Goal: Task Accomplishment & Management: Use online tool/utility

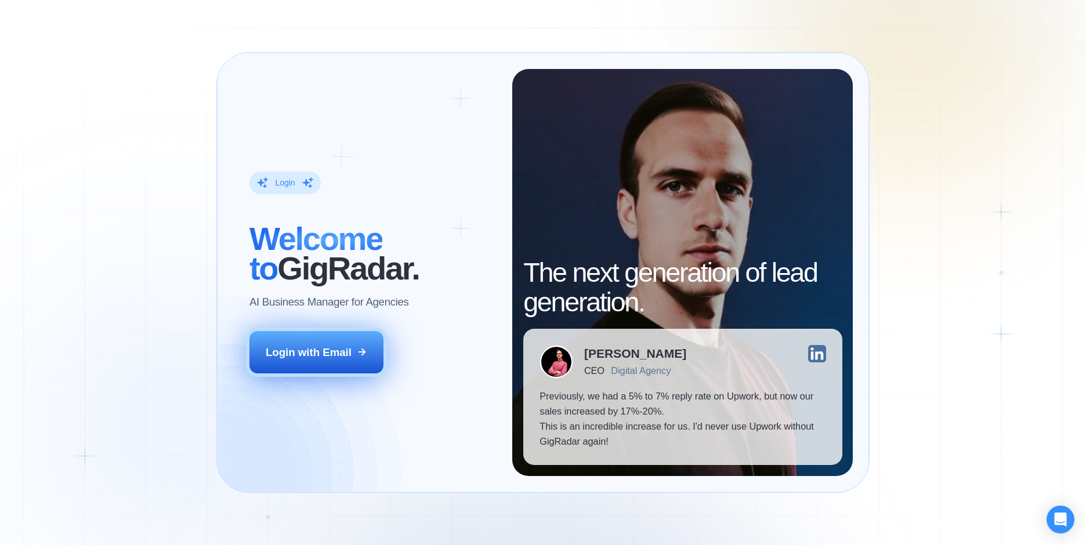
click at [374, 362] on button "Login with Email" at bounding box center [316, 352] width 135 height 42
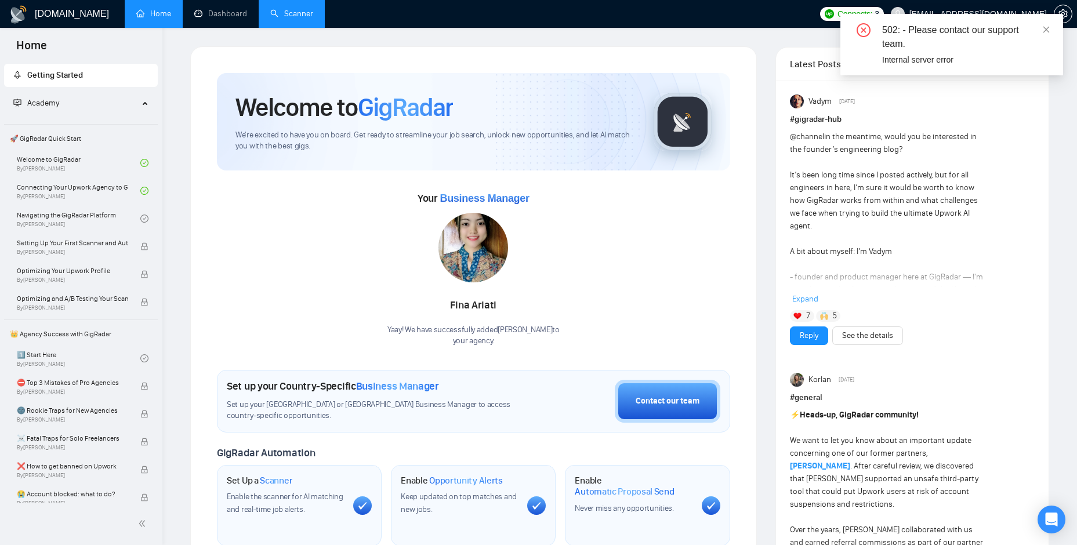
click at [295, 15] on link "Scanner" at bounding box center [291, 14] width 43 height 10
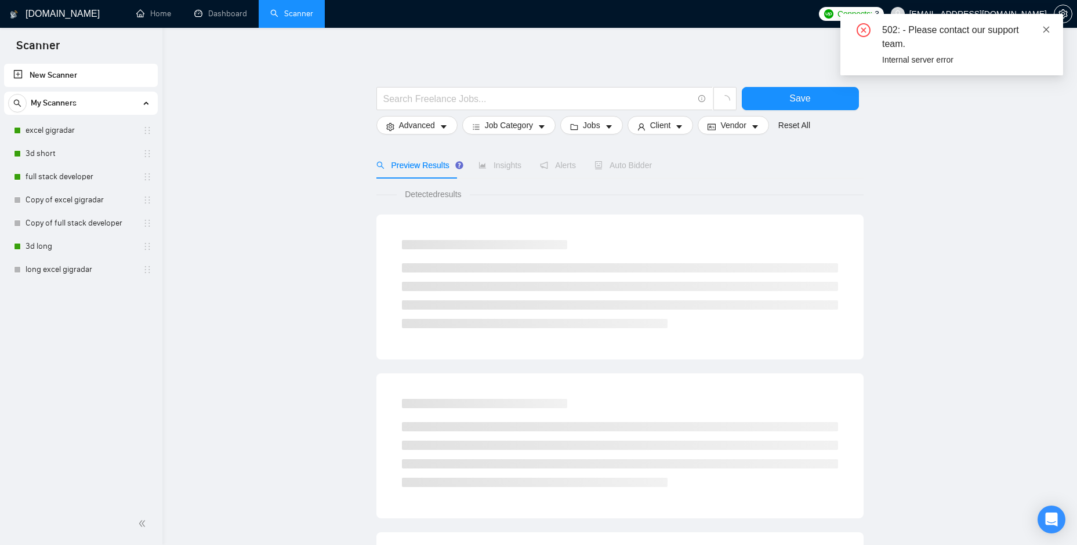
click at [1043, 30] on icon "close" at bounding box center [1047, 30] width 8 height 8
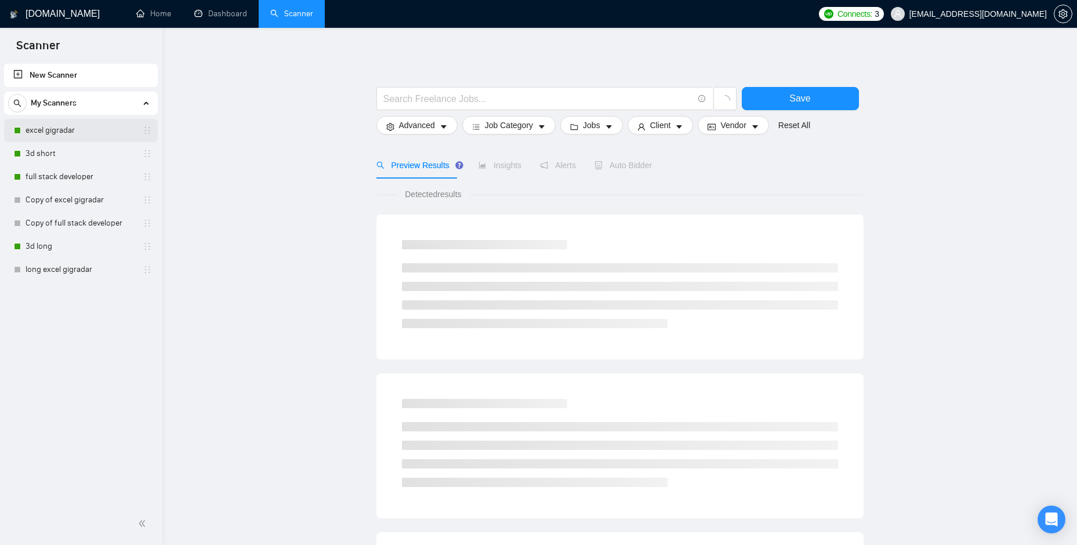
click at [59, 126] on link "excel gigradar" at bounding box center [81, 130] width 110 height 23
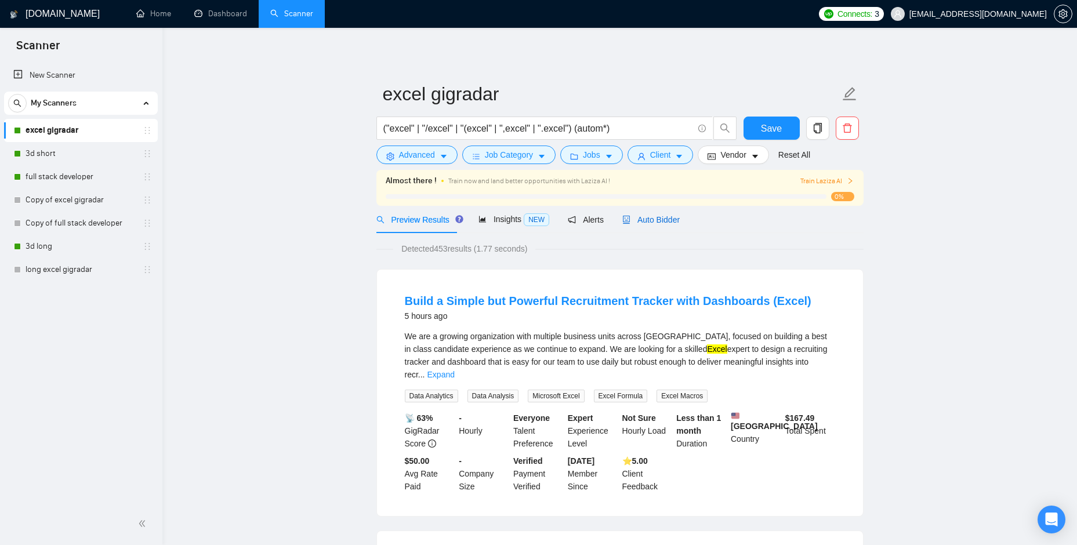
click at [638, 218] on span "Auto Bidder" at bounding box center [651, 219] width 57 height 9
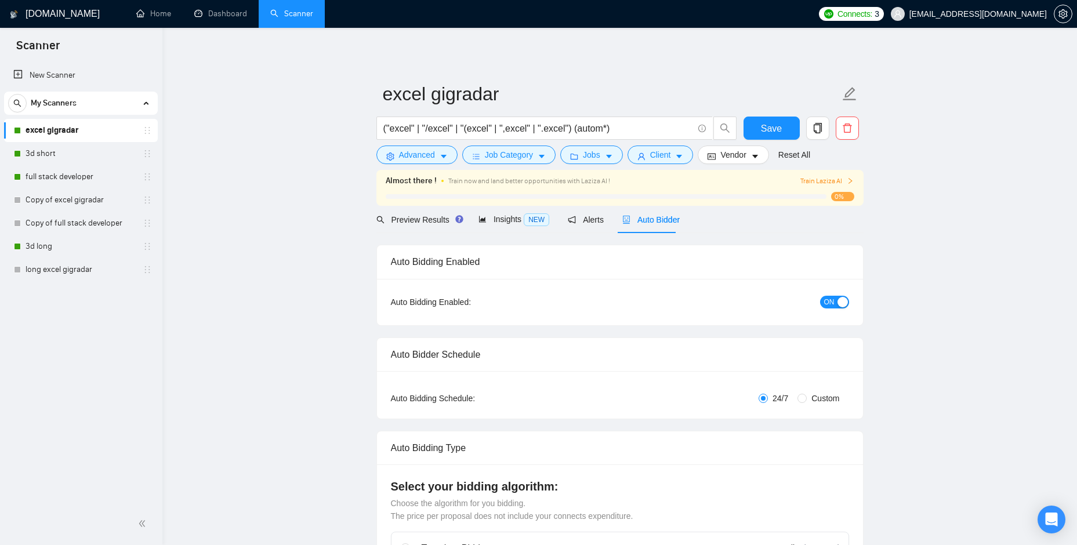
checkbox input "true"
click at [842, 299] on div "button" at bounding box center [843, 302] width 10 height 10
click at [769, 127] on span "Save" at bounding box center [771, 128] width 21 height 15
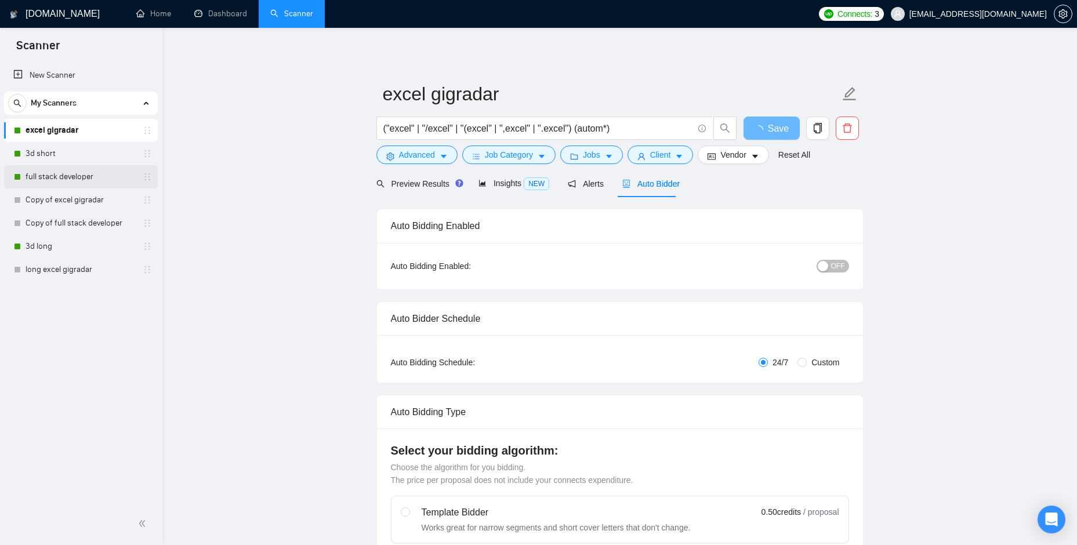
click at [74, 183] on link "full stack developer" at bounding box center [81, 176] width 110 height 23
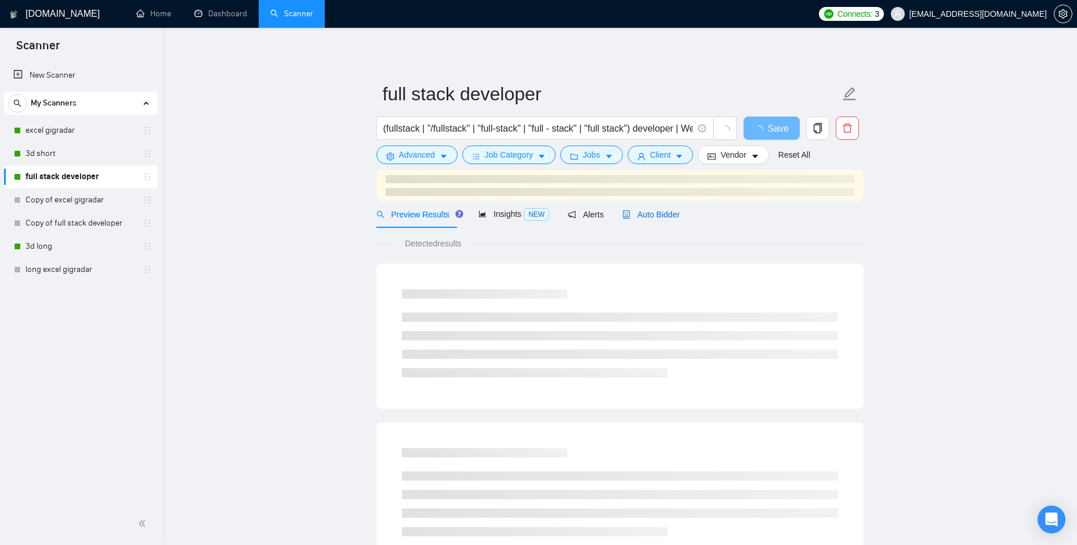
click at [650, 213] on div "Auto Bidder" at bounding box center [651, 214] width 57 height 13
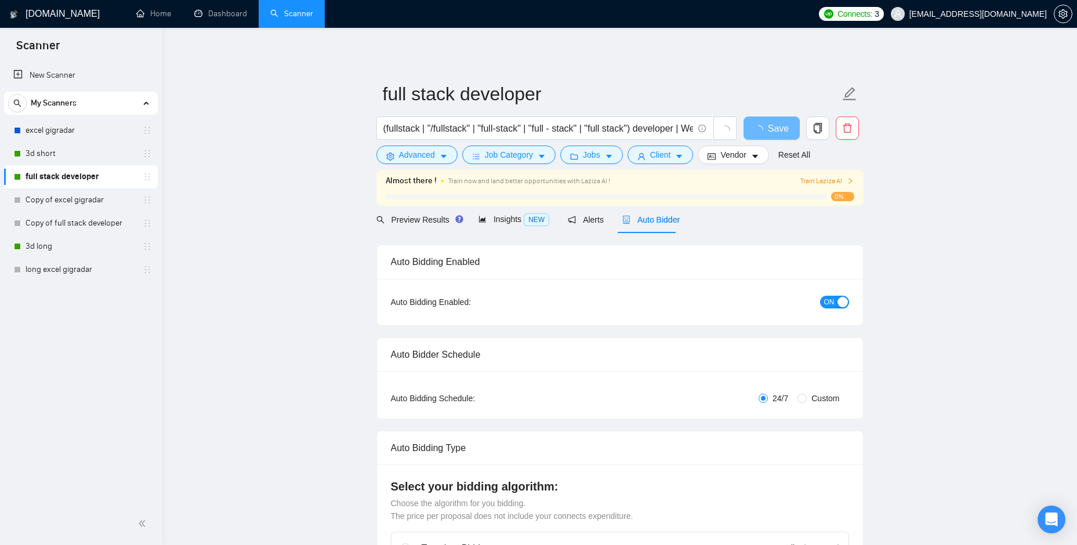
checkbox input "true"
click at [823, 299] on button "ON" at bounding box center [834, 302] width 29 height 13
click at [777, 130] on span "Save" at bounding box center [771, 128] width 21 height 15
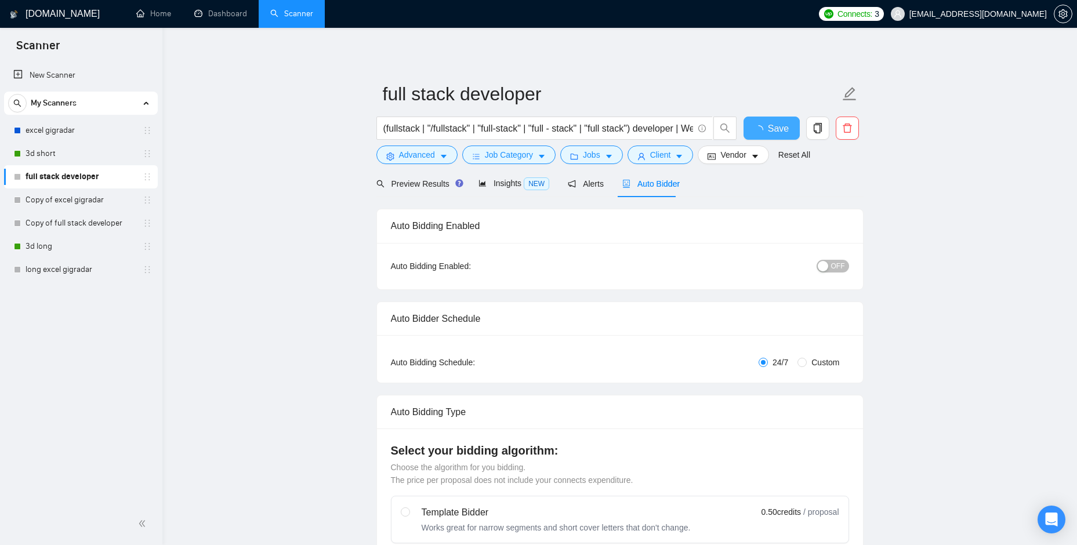
checkbox input "true"
click at [58, 154] on link "3d short" at bounding box center [81, 153] width 110 height 23
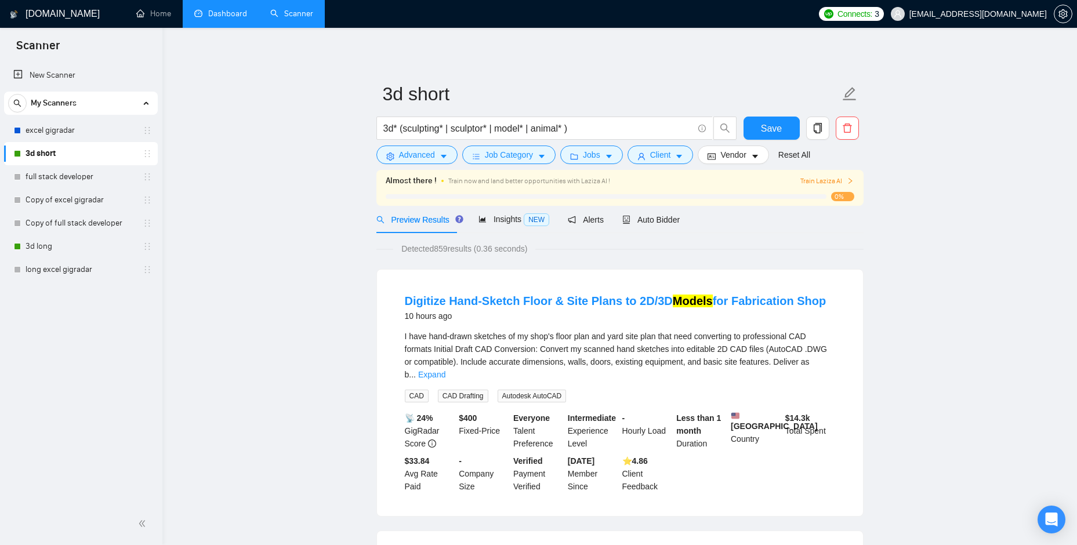
click at [221, 19] on link "Dashboard" at bounding box center [220, 14] width 53 height 10
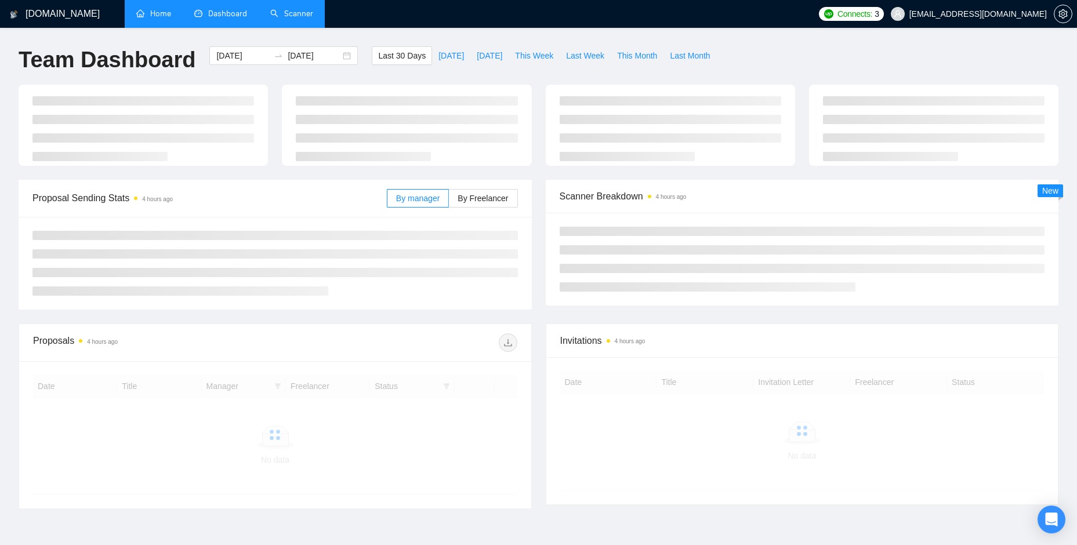
click at [171, 17] on link "Home" at bounding box center [153, 14] width 35 height 10
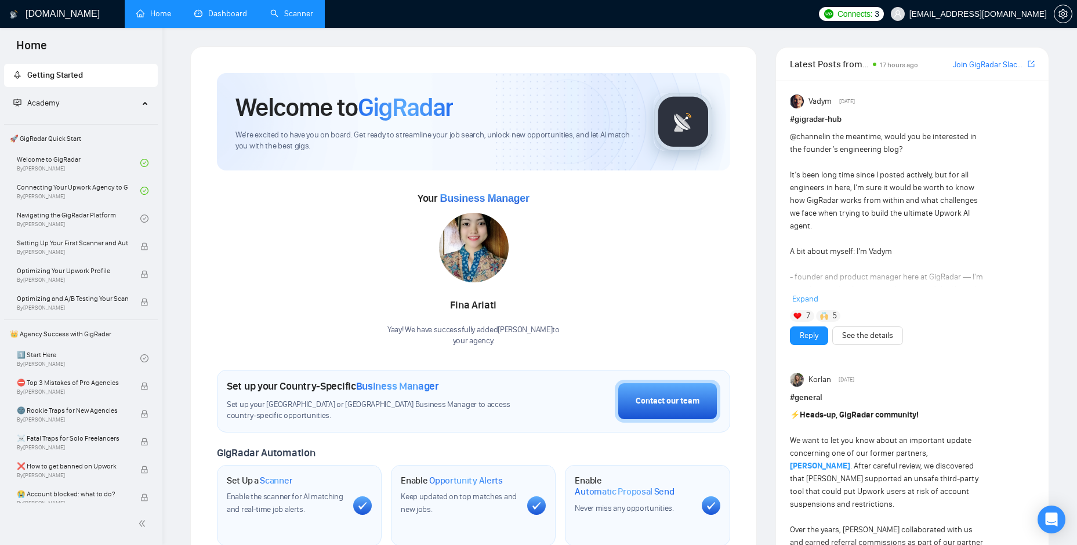
click at [291, 12] on link "Scanner" at bounding box center [291, 14] width 43 height 10
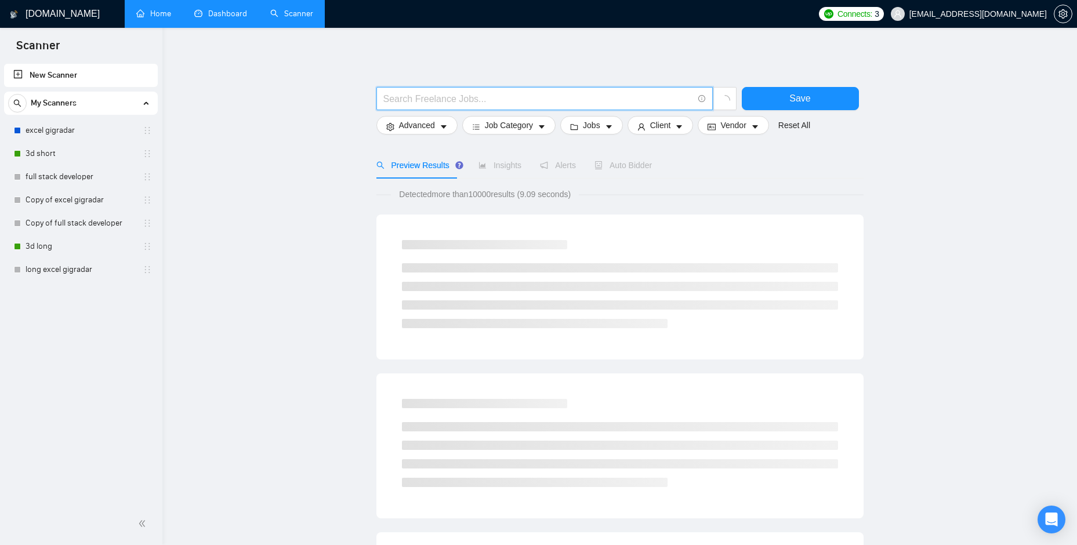
click at [405, 95] on input "text" at bounding box center [538, 99] width 310 height 15
type input "Ф"
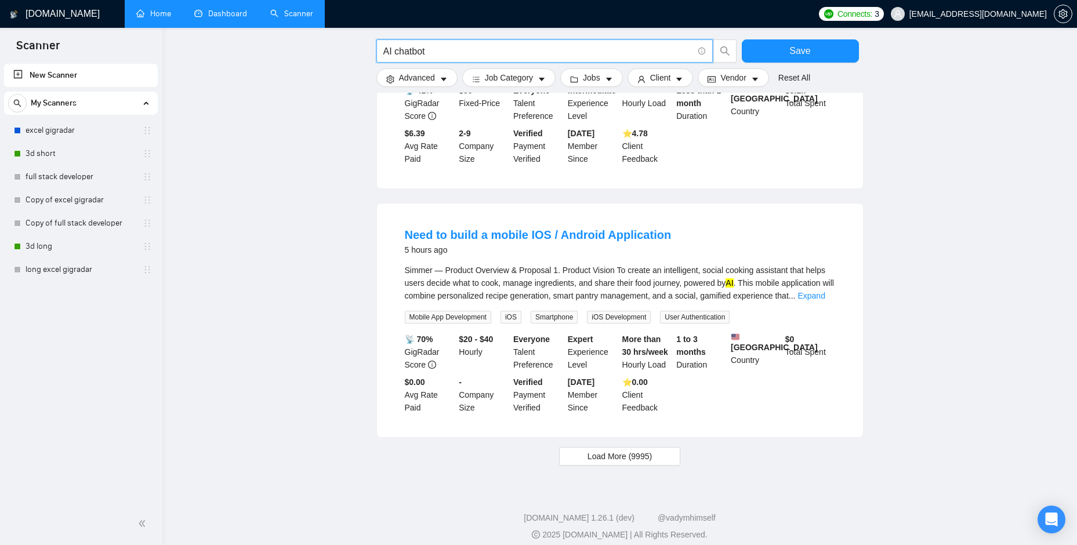
scroll to position [1022, 0]
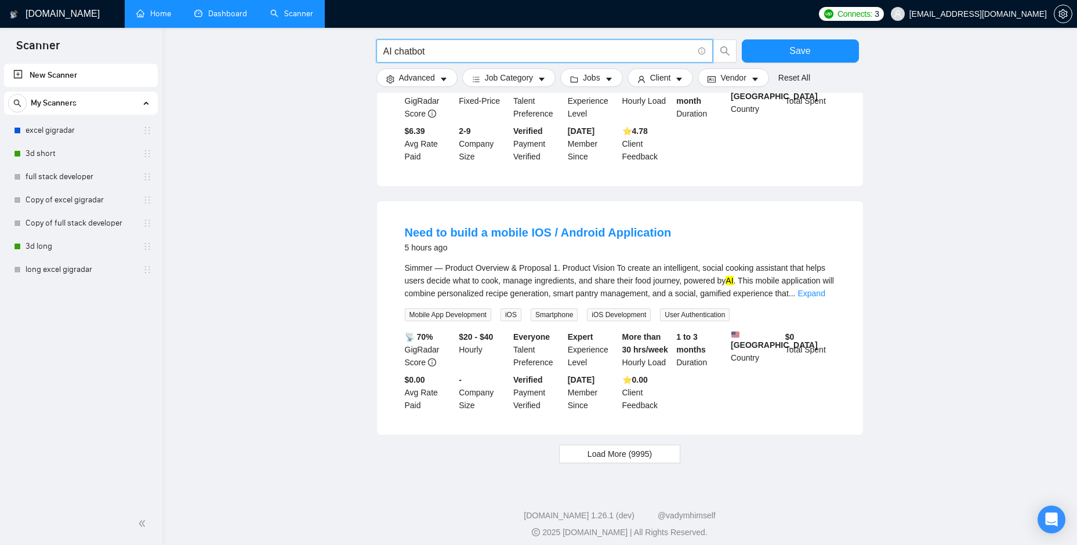
drag, startPoint x: 460, startPoint y: 55, endPoint x: 388, endPoint y: 55, distance: 71.4
click at [388, 55] on input "AI chatbot" at bounding box center [538, 51] width 310 height 15
click at [415, 54] on input "AI chatbot" at bounding box center [538, 51] width 310 height 15
drag, startPoint x: 433, startPoint y: 55, endPoint x: 393, endPoint y: 57, distance: 40.7
click at [393, 57] on input "AI chatbot" at bounding box center [538, 51] width 310 height 15
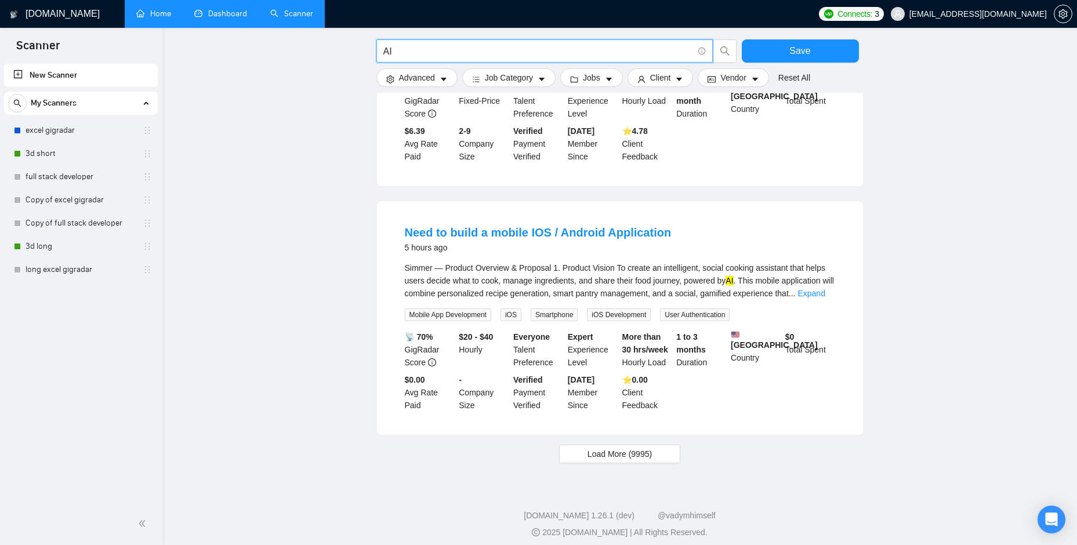
type input "AI"
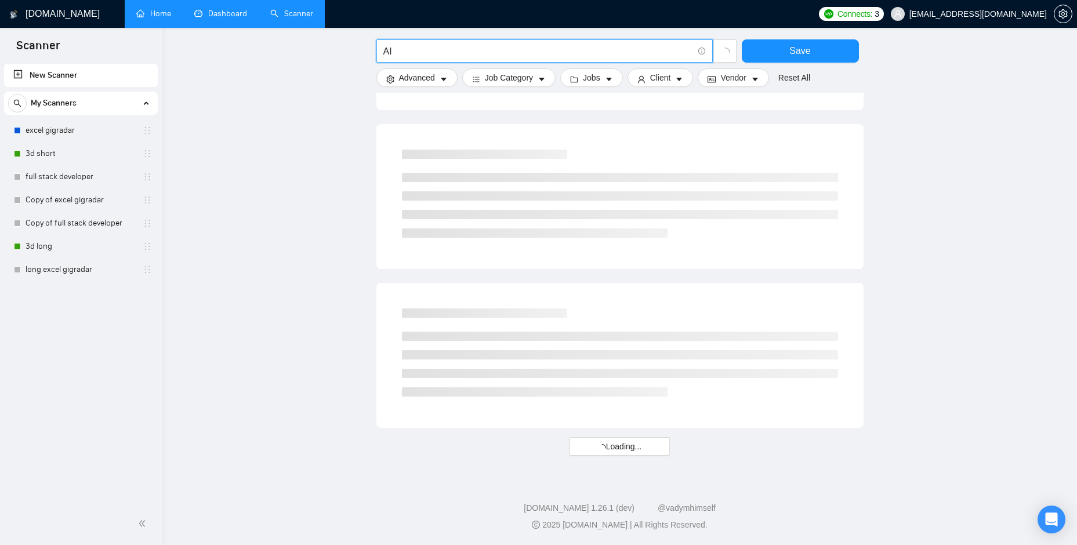
scroll to position [567, 0]
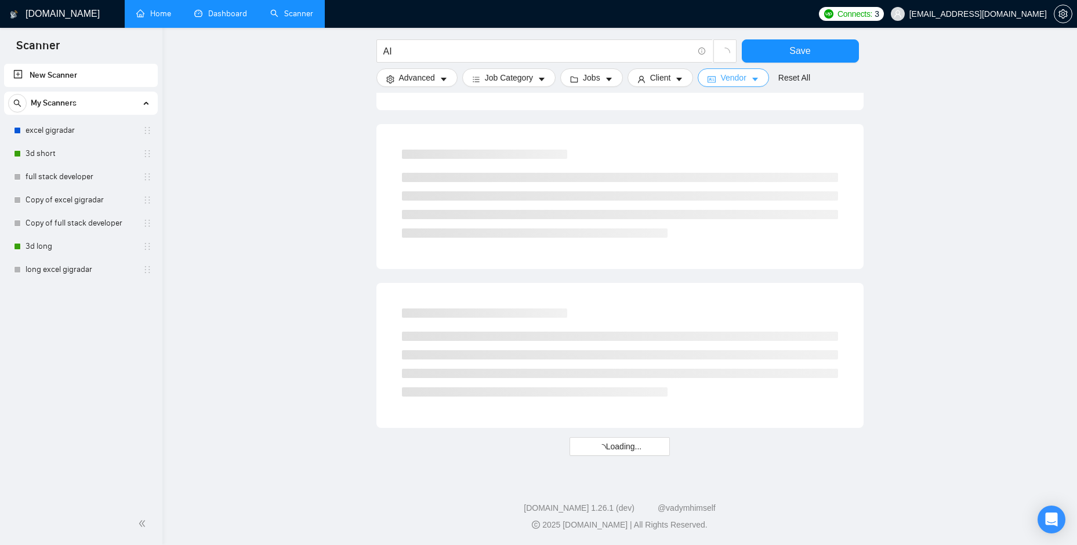
click at [730, 85] on button "Vendor" at bounding box center [733, 77] width 71 height 19
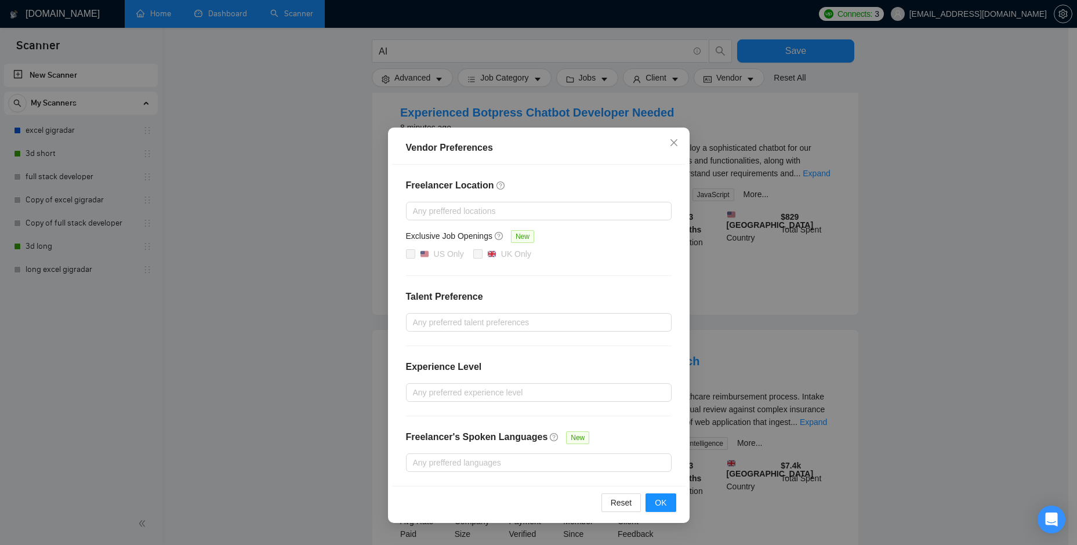
scroll to position [741, 0]
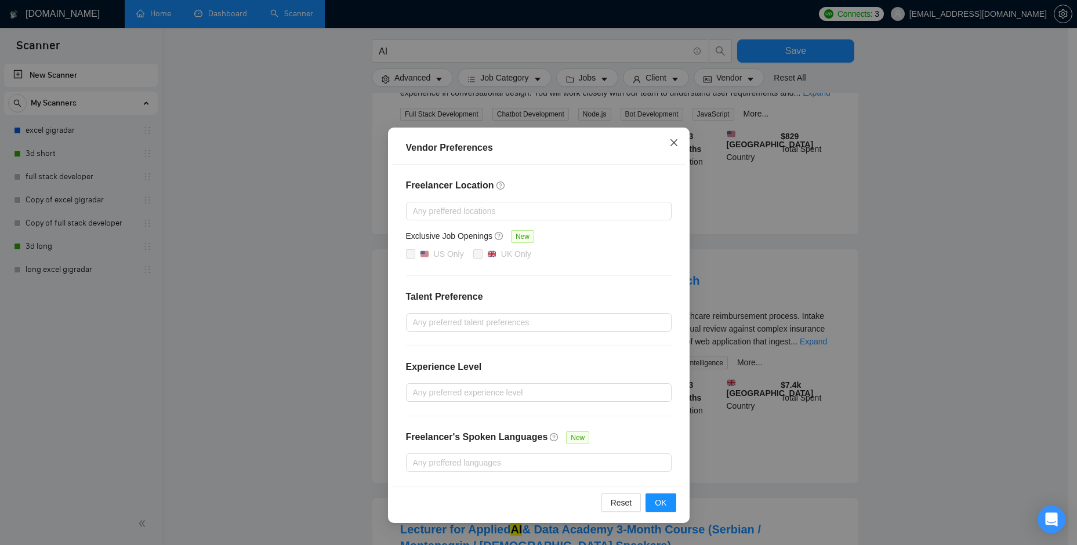
click at [675, 149] on span "Close" at bounding box center [674, 143] width 31 height 31
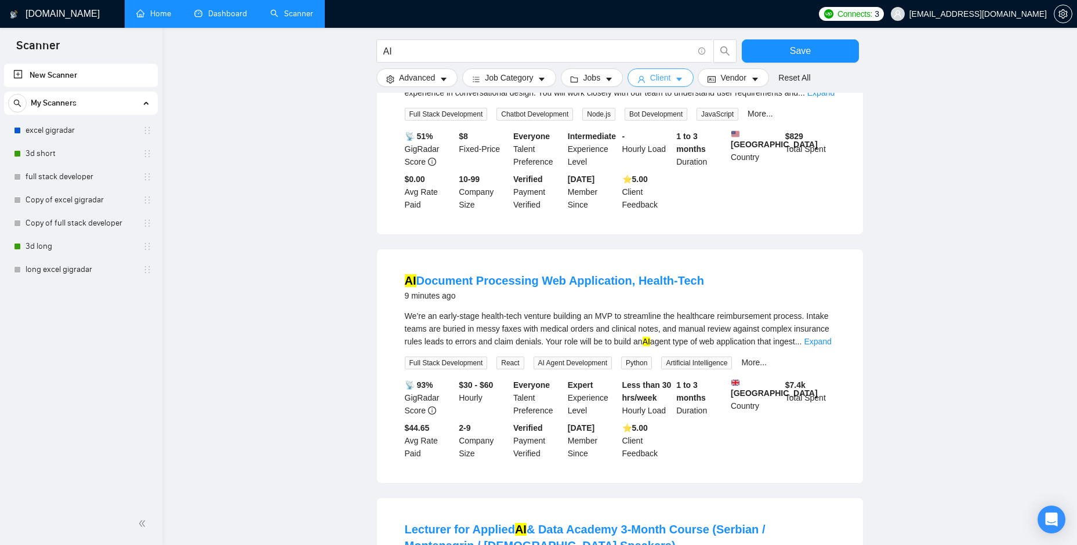
click at [656, 80] on span "Client" at bounding box center [660, 77] width 21 height 13
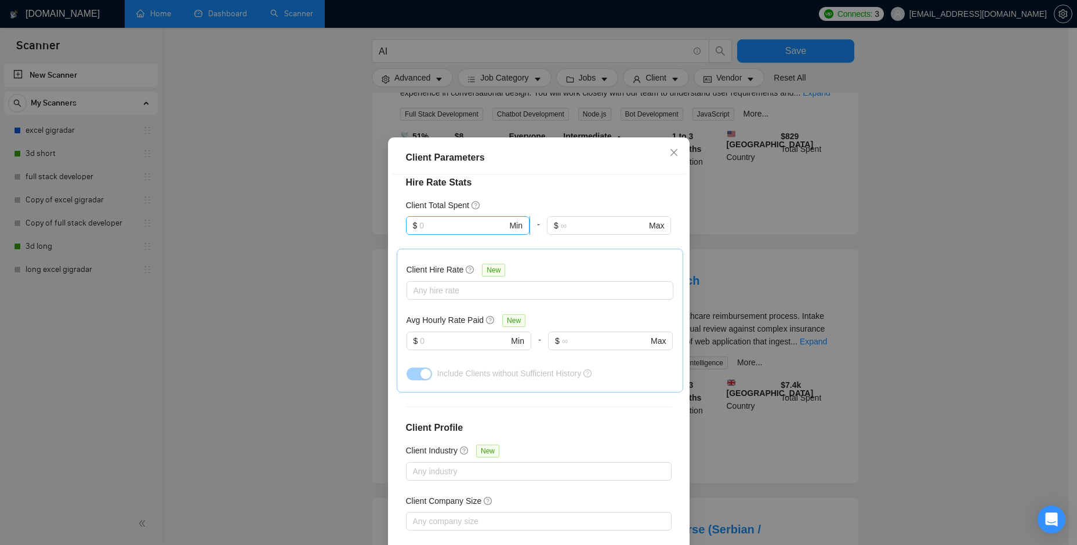
scroll to position [290, 0]
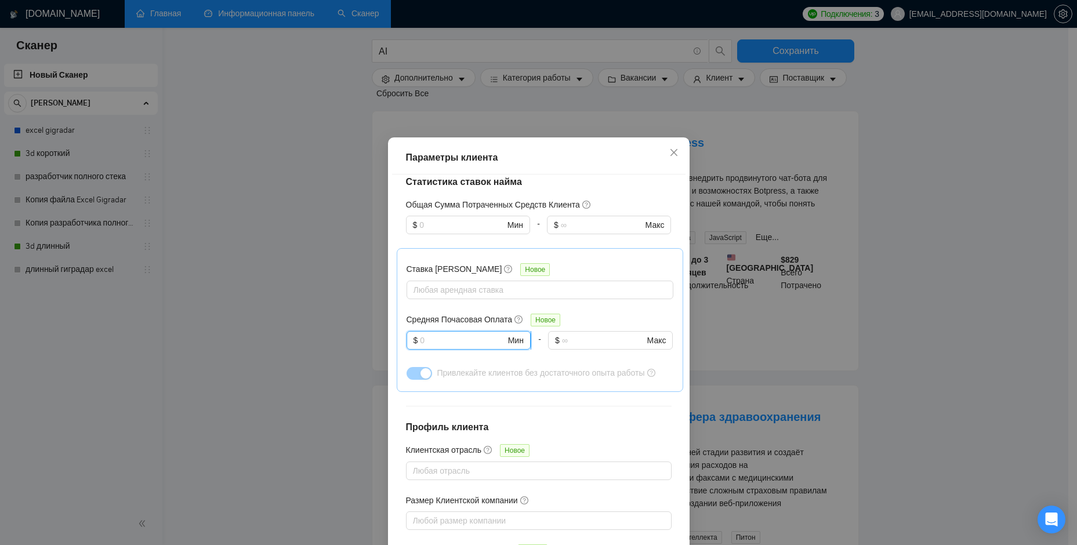
click at [476, 339] on input "text" at bounding box center [462, 340] width 85 height 13
type input "30"
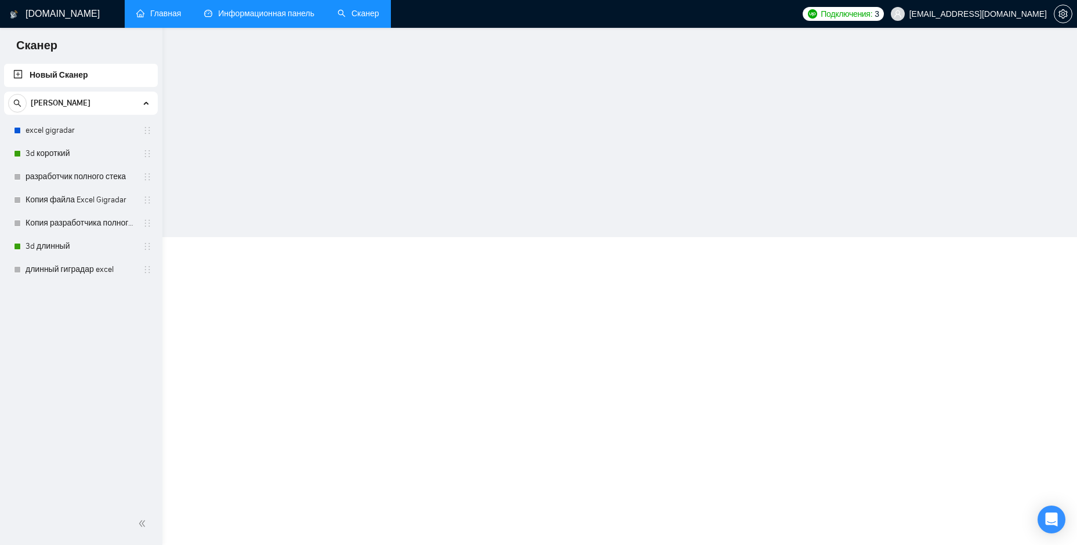
scroll to position [313, 0]
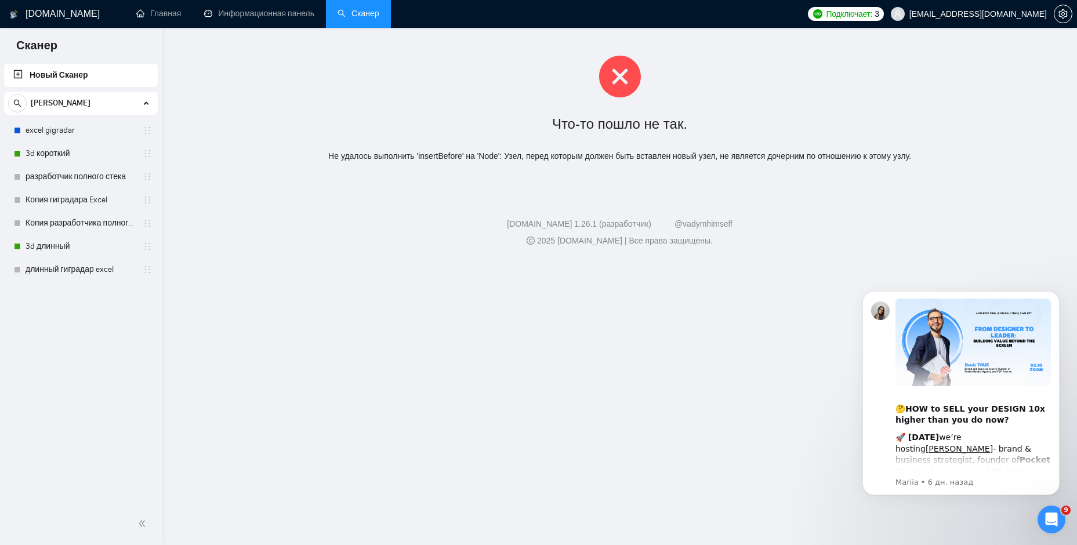
click at [79, 70] on link "Новый Сканер" at bounding box center [80, 75] width 135 height 23
click at [152, 19] on link "Главная" at bounding box center [158, 14] width 45 height 10
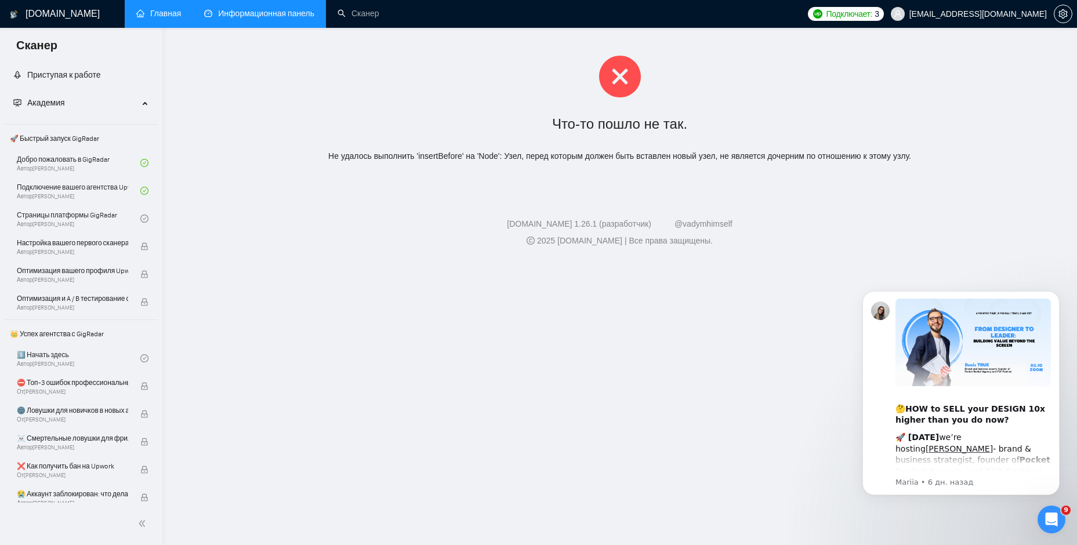
click at [231, 10] on link "Информационная панель" at bounding box center [259, 14] width 110 height 10
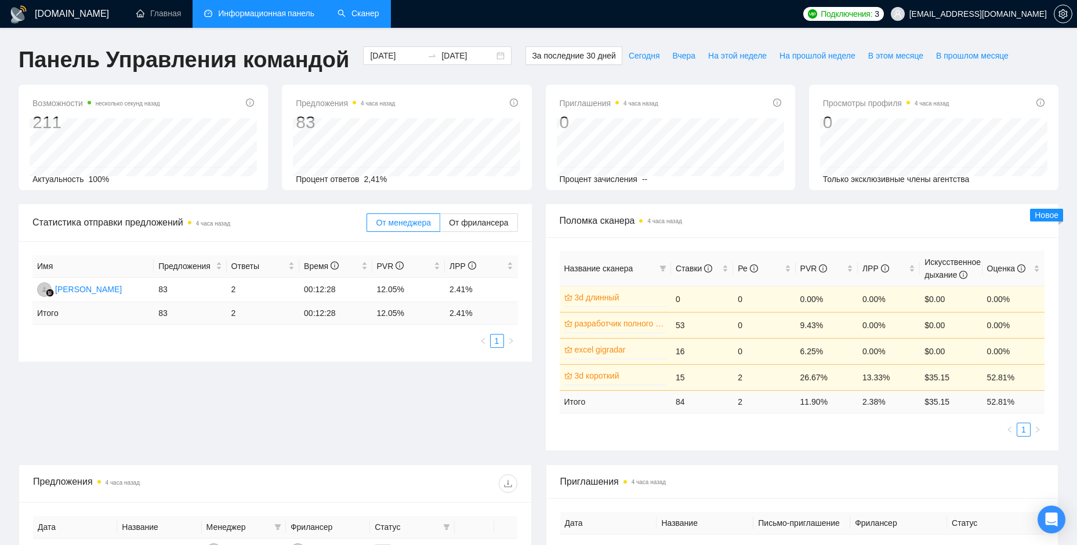
click at [370, 17] on link "Сканер" at bounding box center [359, 14] width 42 height 10
